Goal: Navigation & Orientation: Go to known website

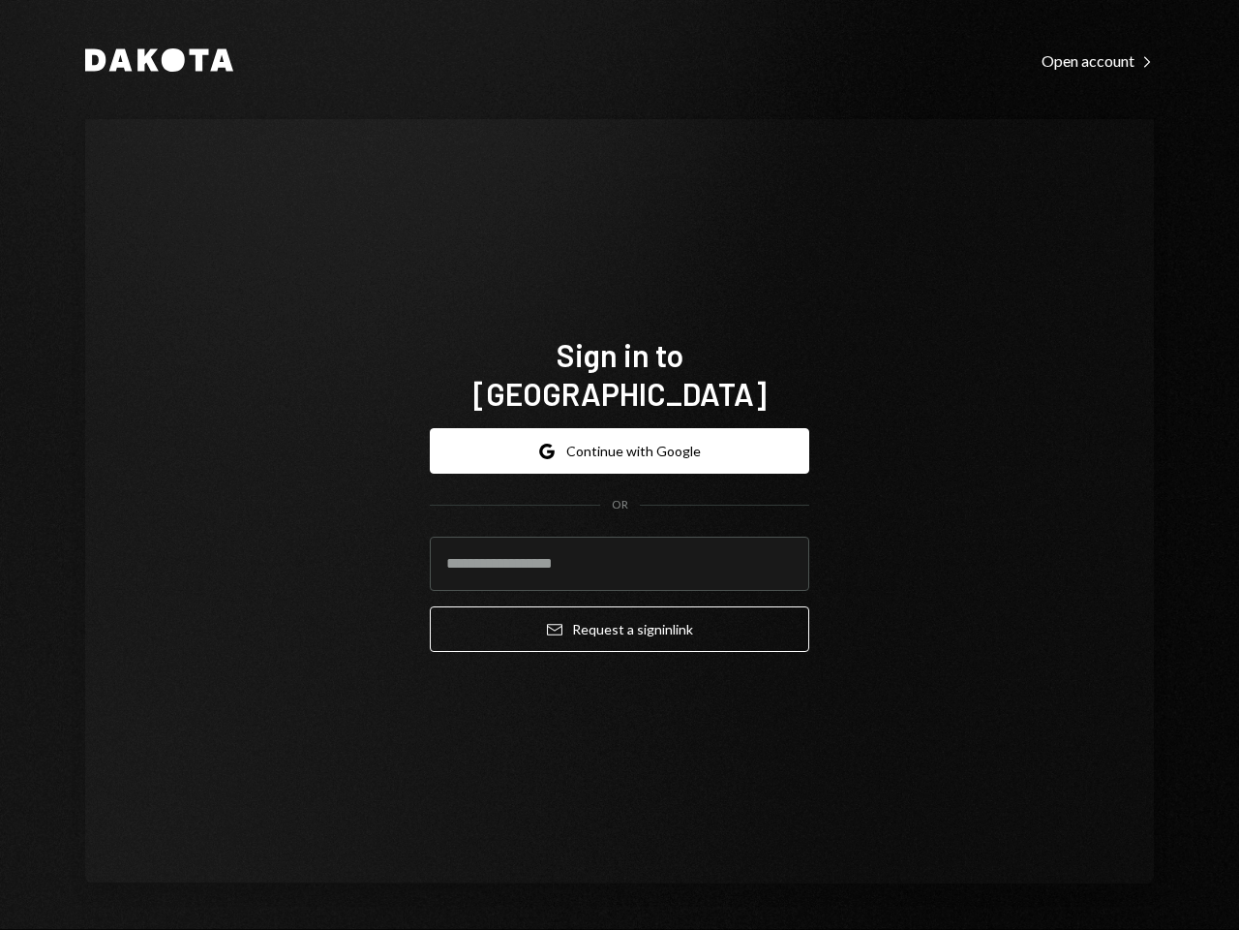
click at [620, 465] on form "Google Continue with Google OR Email Request a sign in link" at bounding box center [620, 540] width 380 height 224
click at [620, 431] on button "Google Continue with Google" at bounding box center [620, 451] width 380 height 46
click at [620, 465] on form "Google Continue with Google OR Email Request a sign in link" at bounding box center [620, 540] width 380 height 224
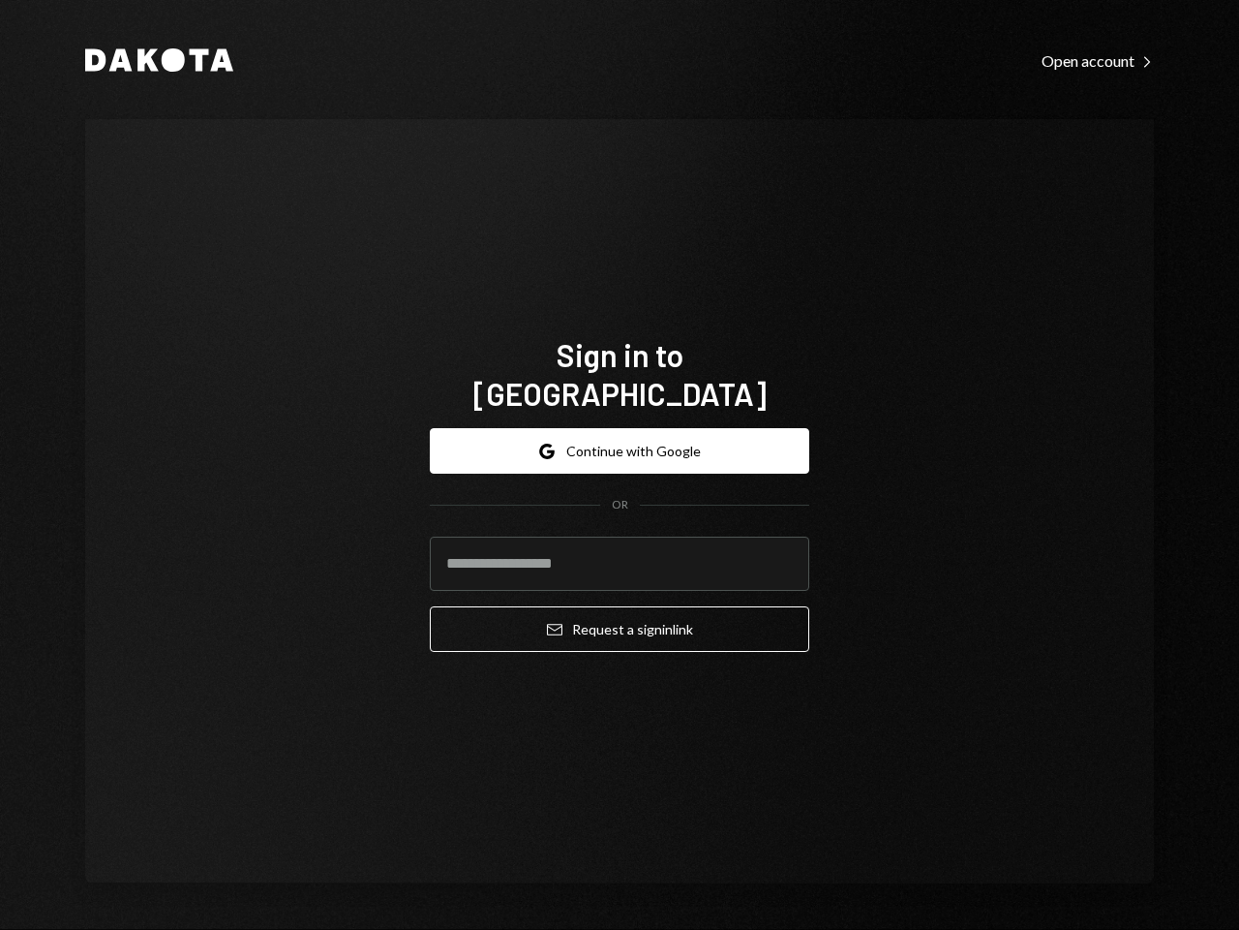
click at [620, 431] on button "Google Continue with Google" at bounding box center [620, 451] width 380 height 46
